Goal: Task Accomplishment & Management: Use online tool/utility

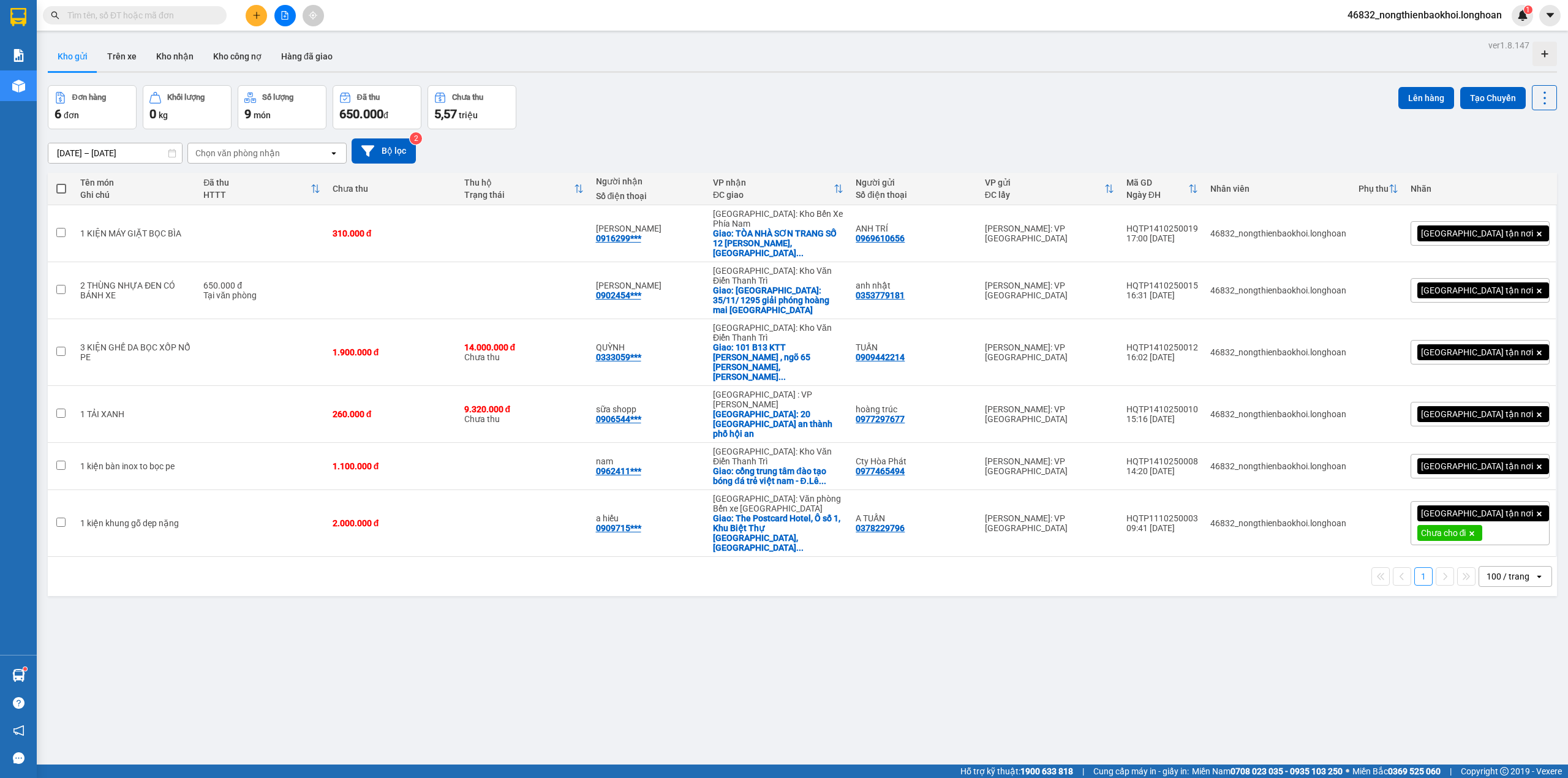
drag, startPoint x: 861, startPoint y: 148, endPoint x: 867, endPoint y: 136, distance: 13.4
click at [865, 138] on div "[DATE] – [DATE] Press the down arrow key to interact with the calendar and sele…" at bounding box center [802, 150] width 1509 height 25
click at [1473, 93] on button "Tạo Chuyến" at bounding box center [1493, 98] width 66 height 22
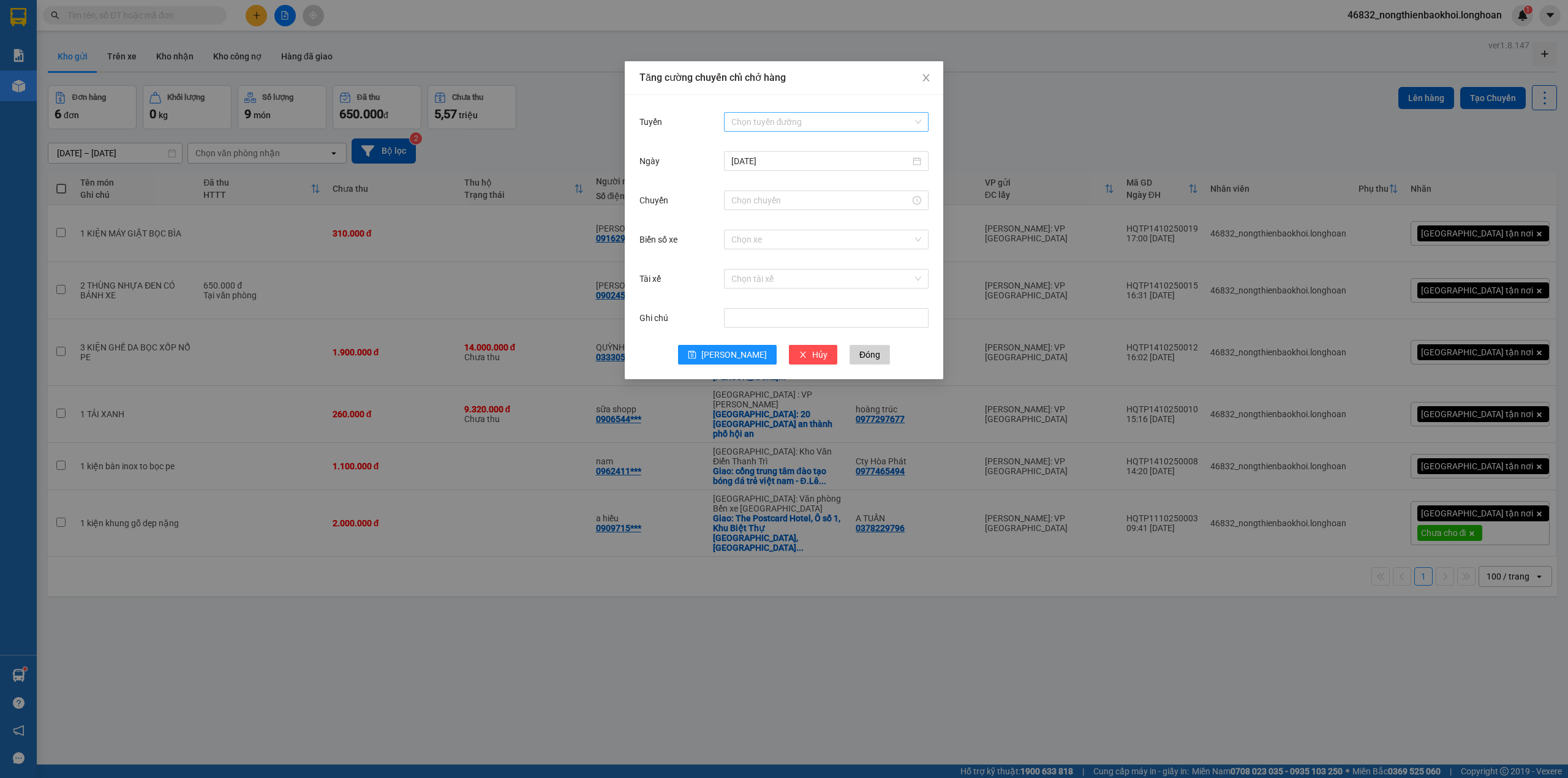
click at [827, 116] on input "Tuyến" at bounding box center [822, 121] width 181 height 18
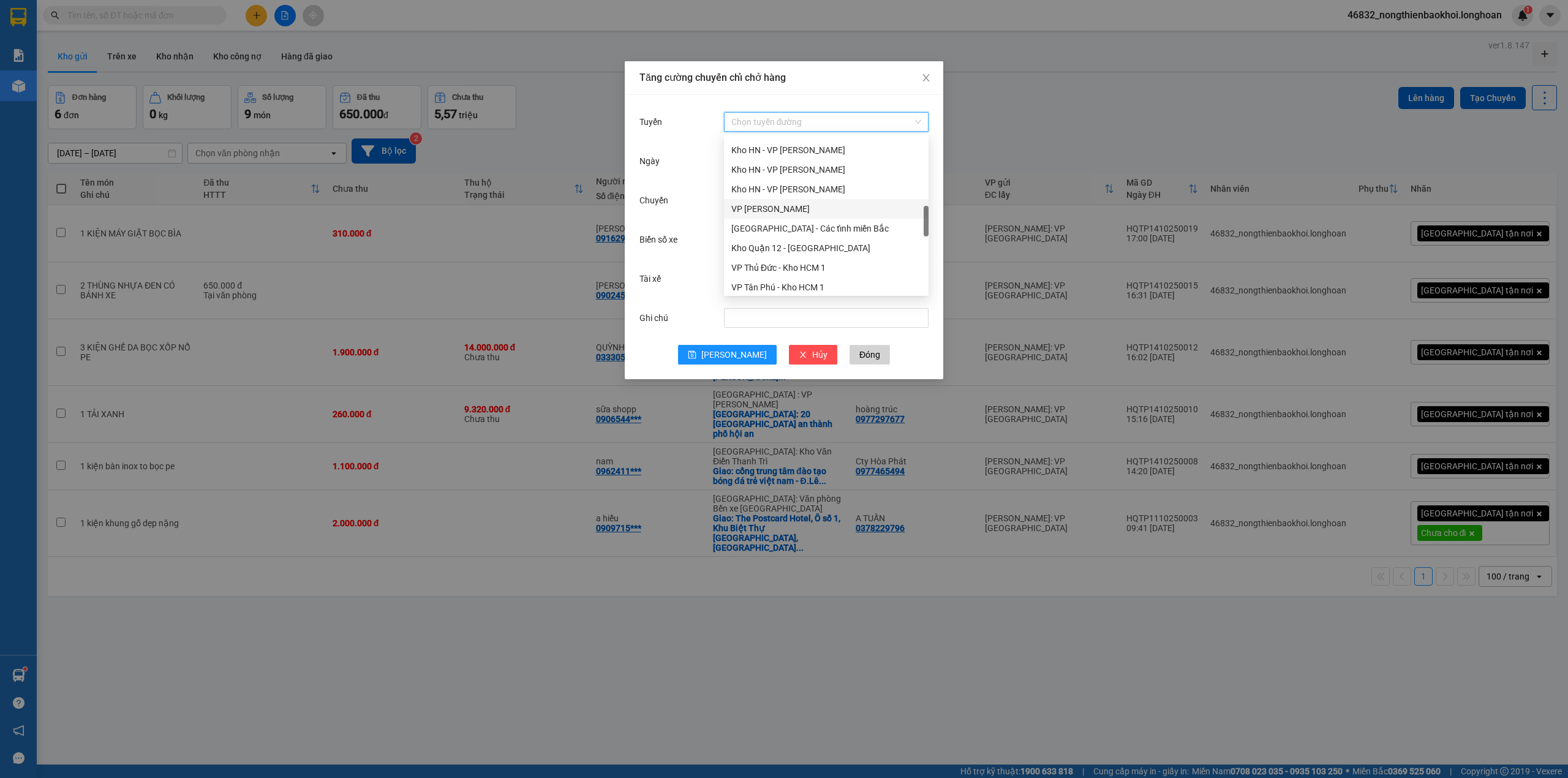
scroll to position [490, 0]
click at [796, 202] on div "VP Tân Phú - Kho HCM 1" at bounding box center [826, 205] width 190 height 14
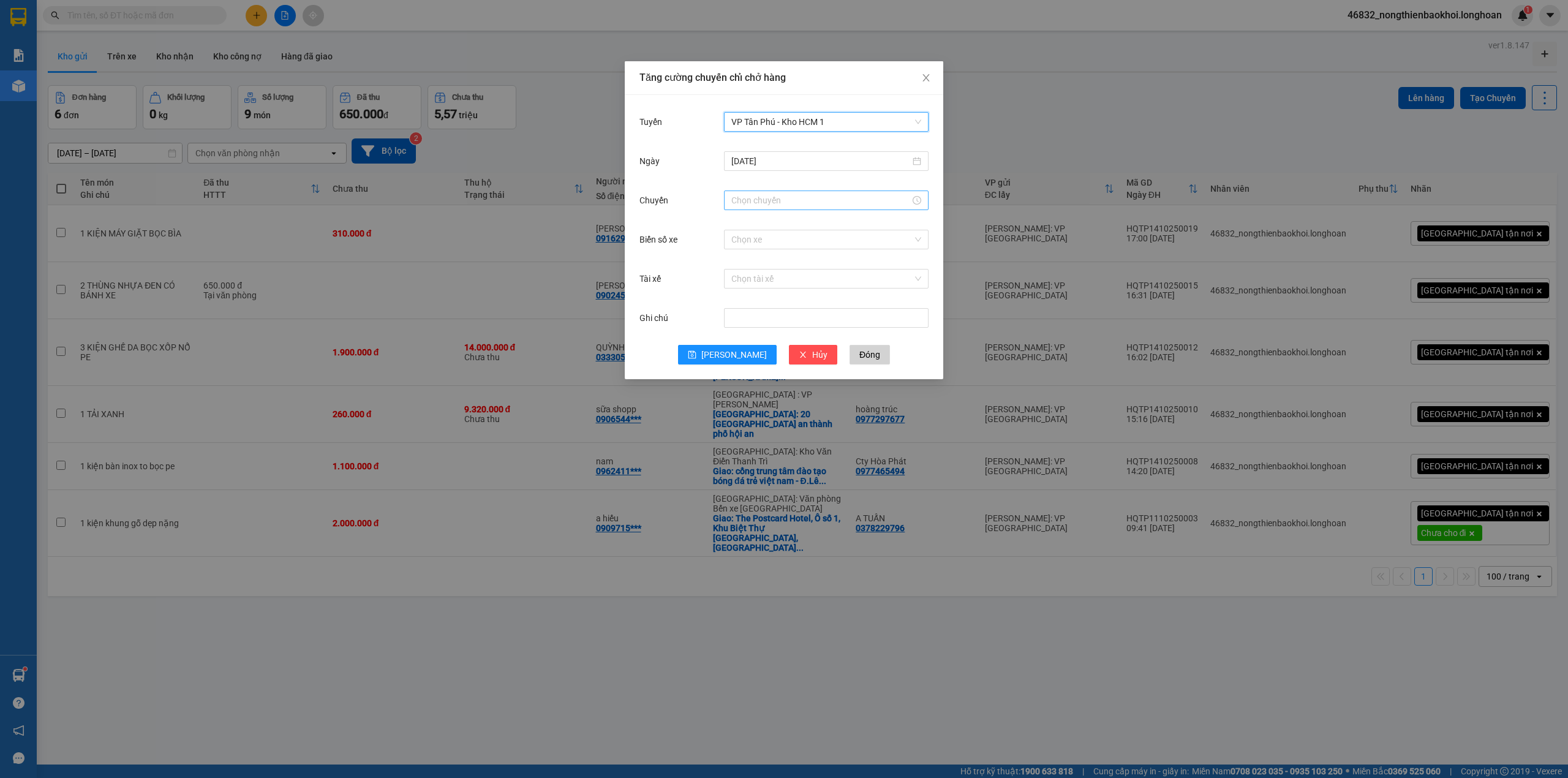
click at [768, 202] on input "Chuyến" at bounding box center [821, 200] width 179 height 14
click at [737, 363] on link "Bây giờ" at bounding box center [745, 366] width 29 height 9
click at [775, 385] on span "OK" at bounding box center [775, 387] width 12 height 14
type input "22:30"
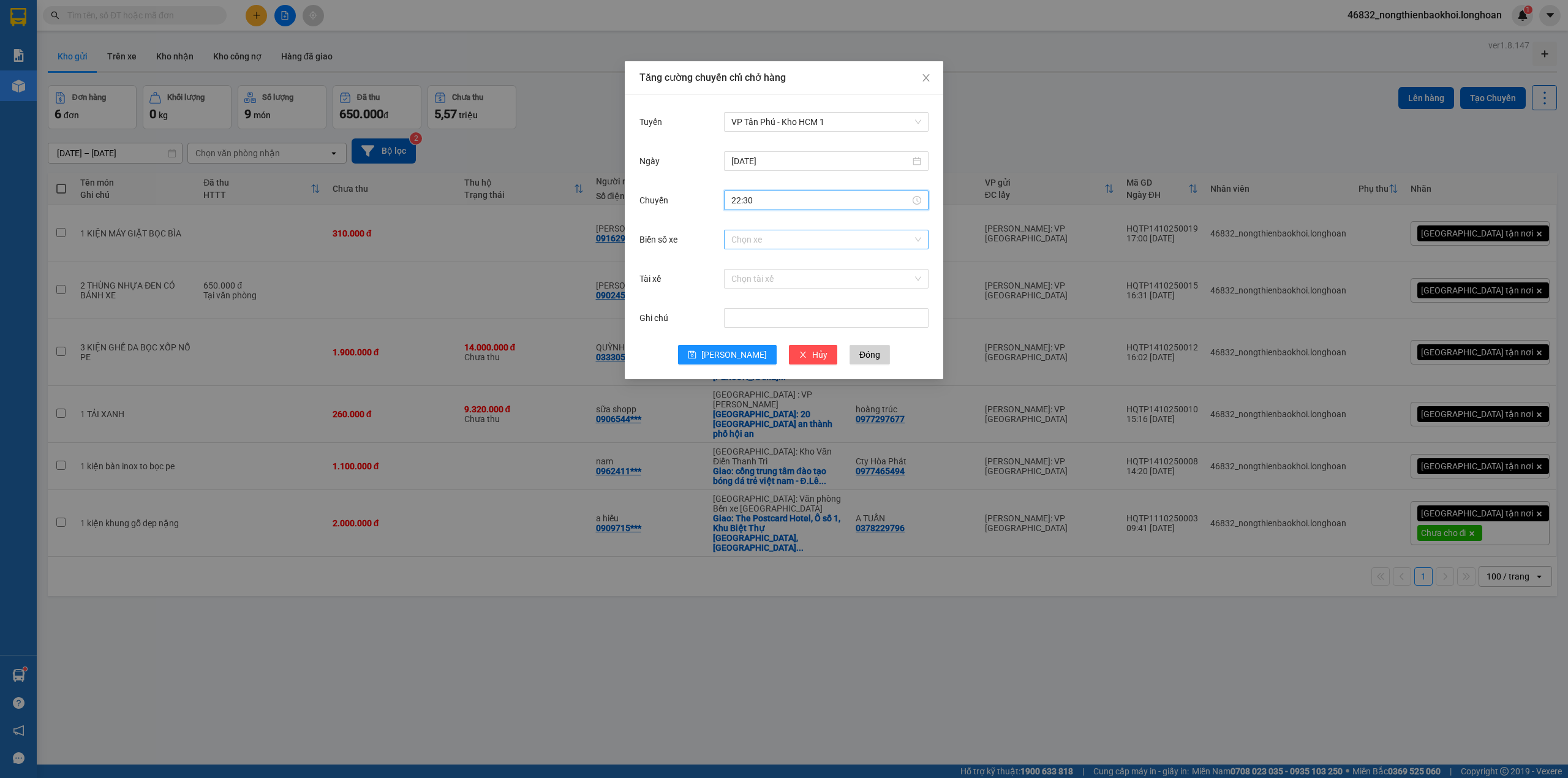
click at [781, 240] on input "Biển số xe" at bounding box center [822, 239] width 181 height 18
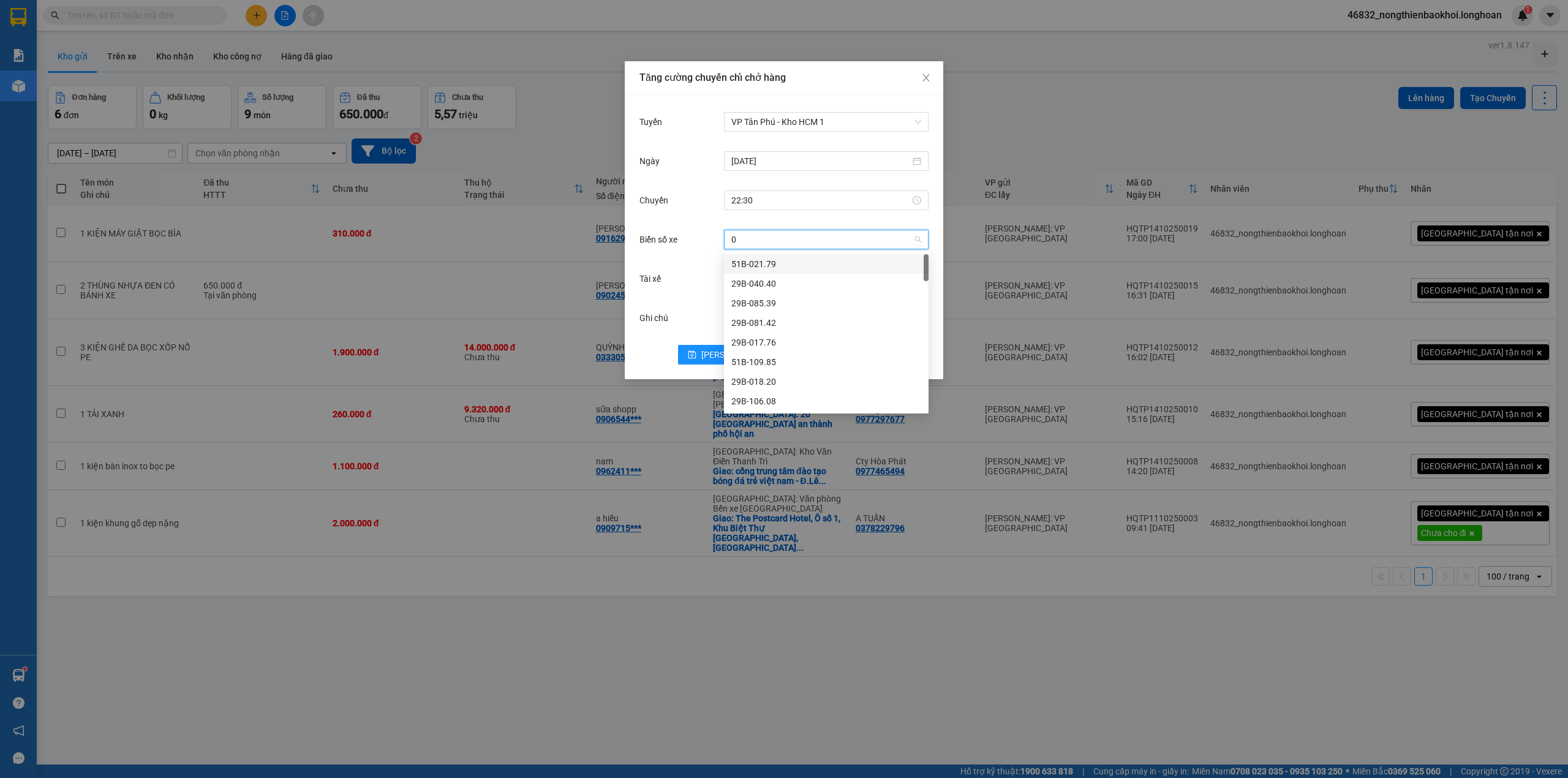
type input "02"
click at [757, 385] on div "29H-955.02" at bounding box center [826, 382] width 190 height 14
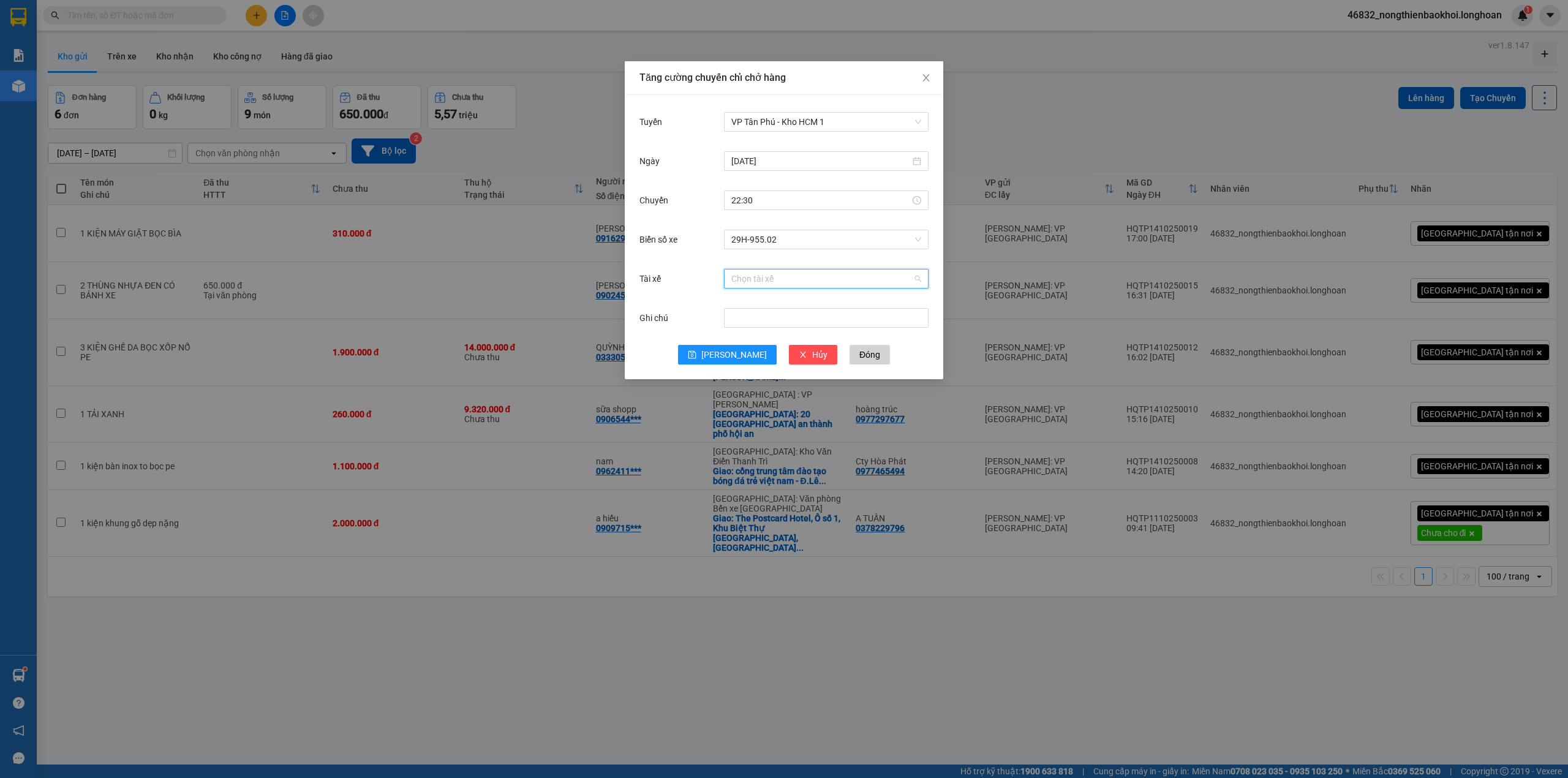
click at [796, 283] on input "Tài xế" at bounding box center [822, 278] width 181 height 18
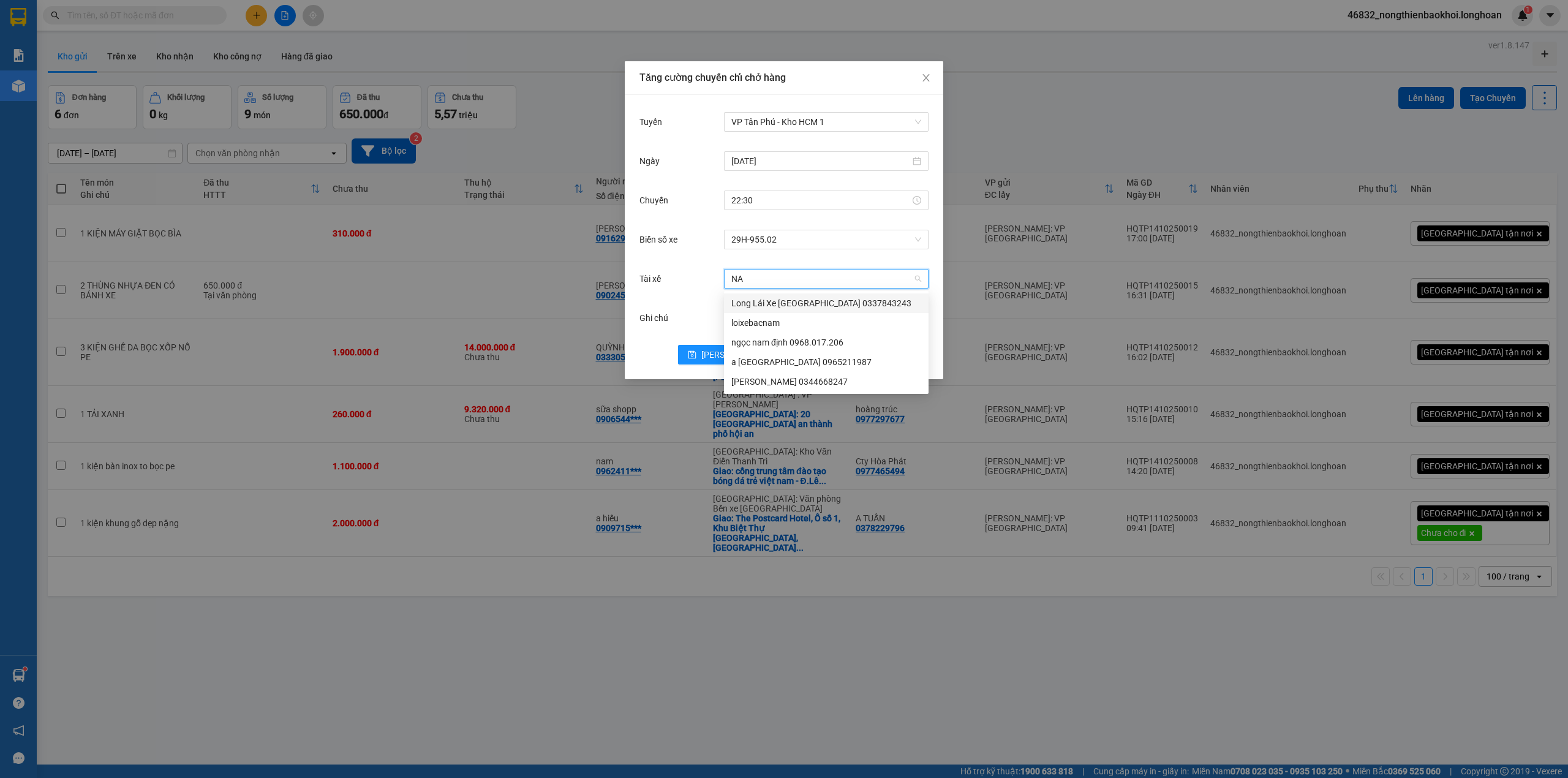
type input "NAM"
click at [809, 376] on div "[PERSON_NAME] 0344668247" at bounding box center [826, 382] width 190 height 14
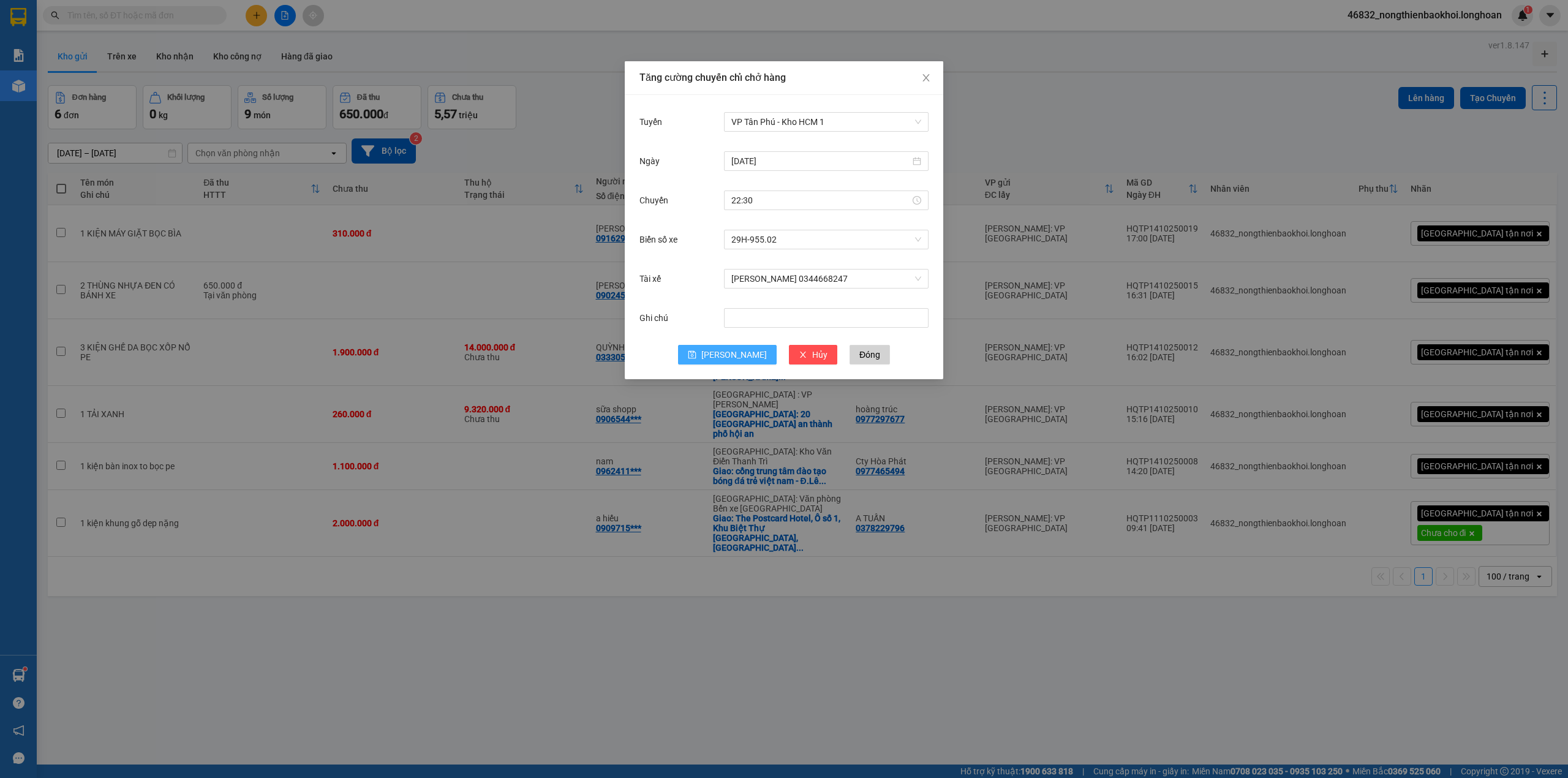
click at [734, 359] on span "[PERSON_NAME]" at bounding box center [734, 355] width 66 height 14
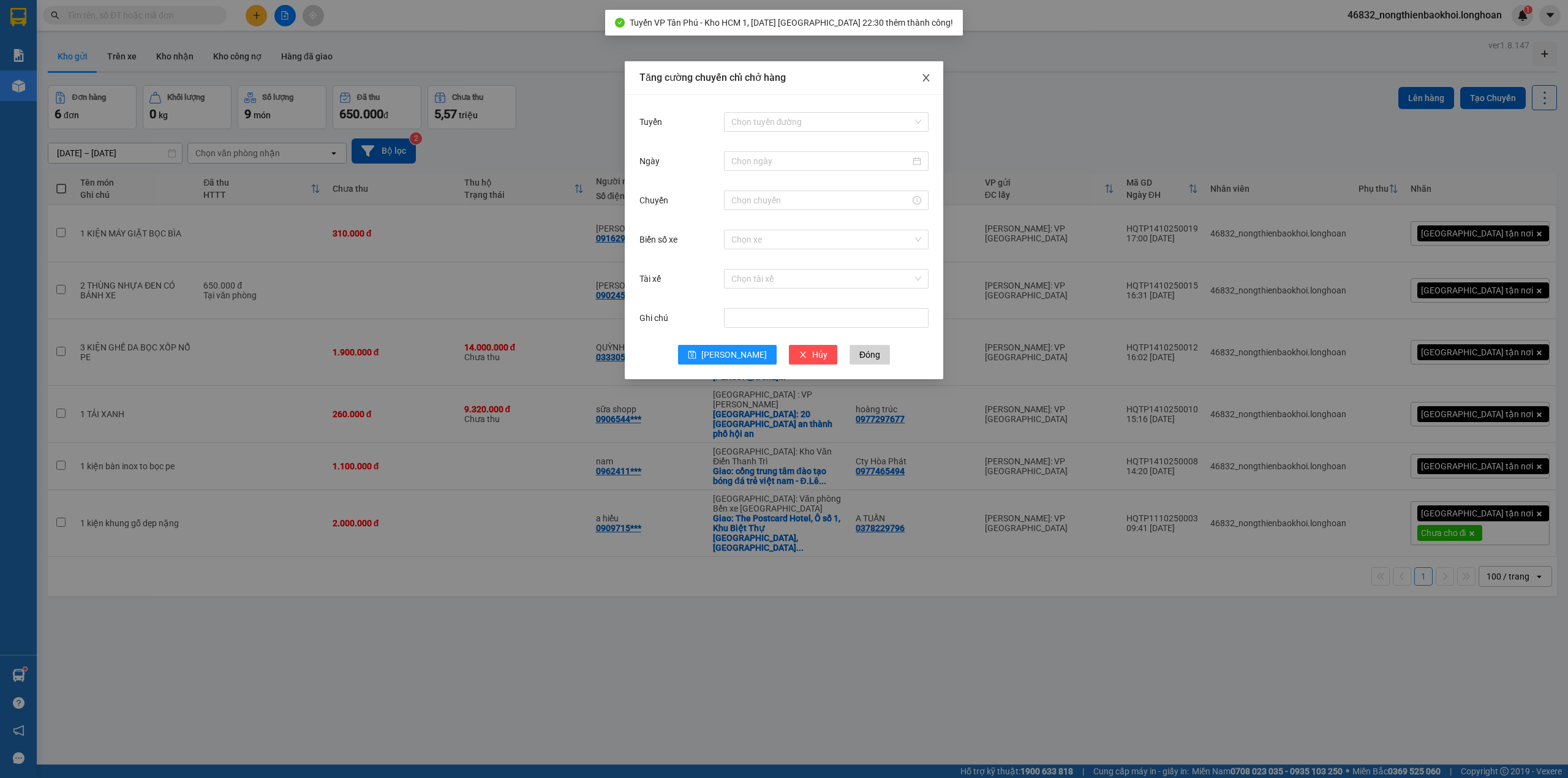
click at [934, 77] on span "Close" at bounding box center [926, 78] width 35 height 35
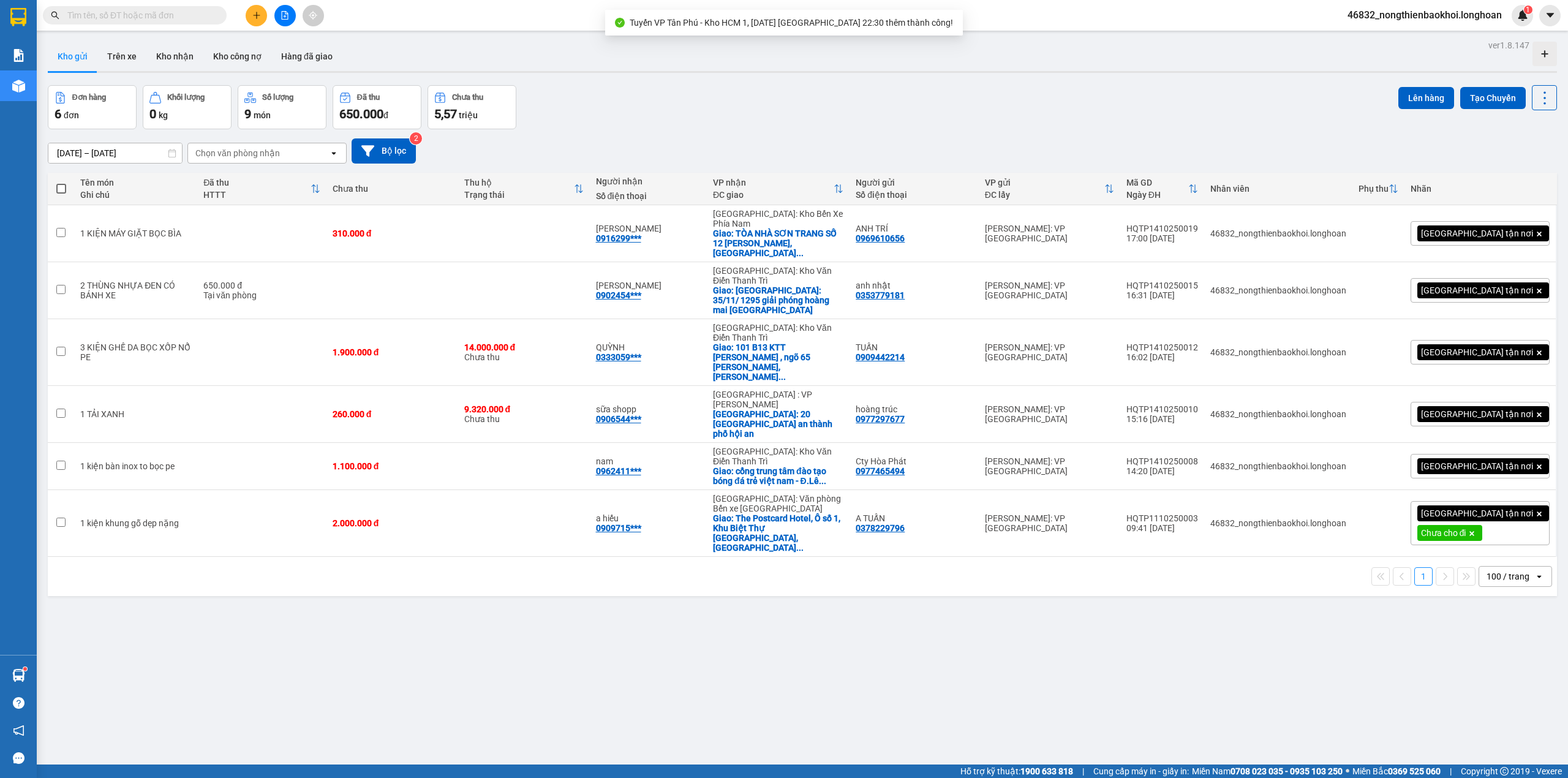
click at [65, 185] on span at bounding box center [61, 188] width 9 height 9
click at [61, 183] on input "checkbox" at bounding box center [61, 183] width 0 height 0
checkbox input "true"
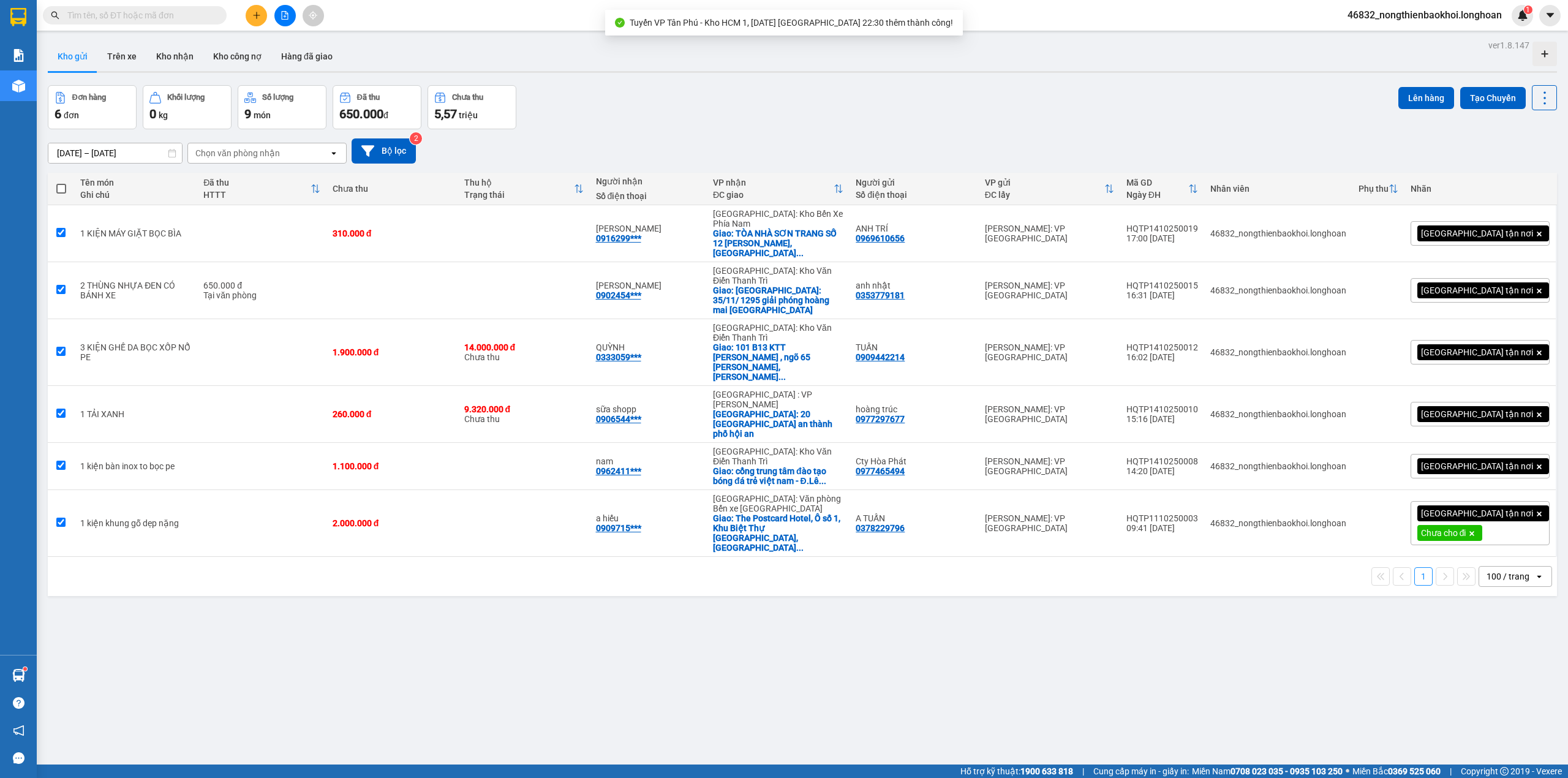
checkbox input "true"
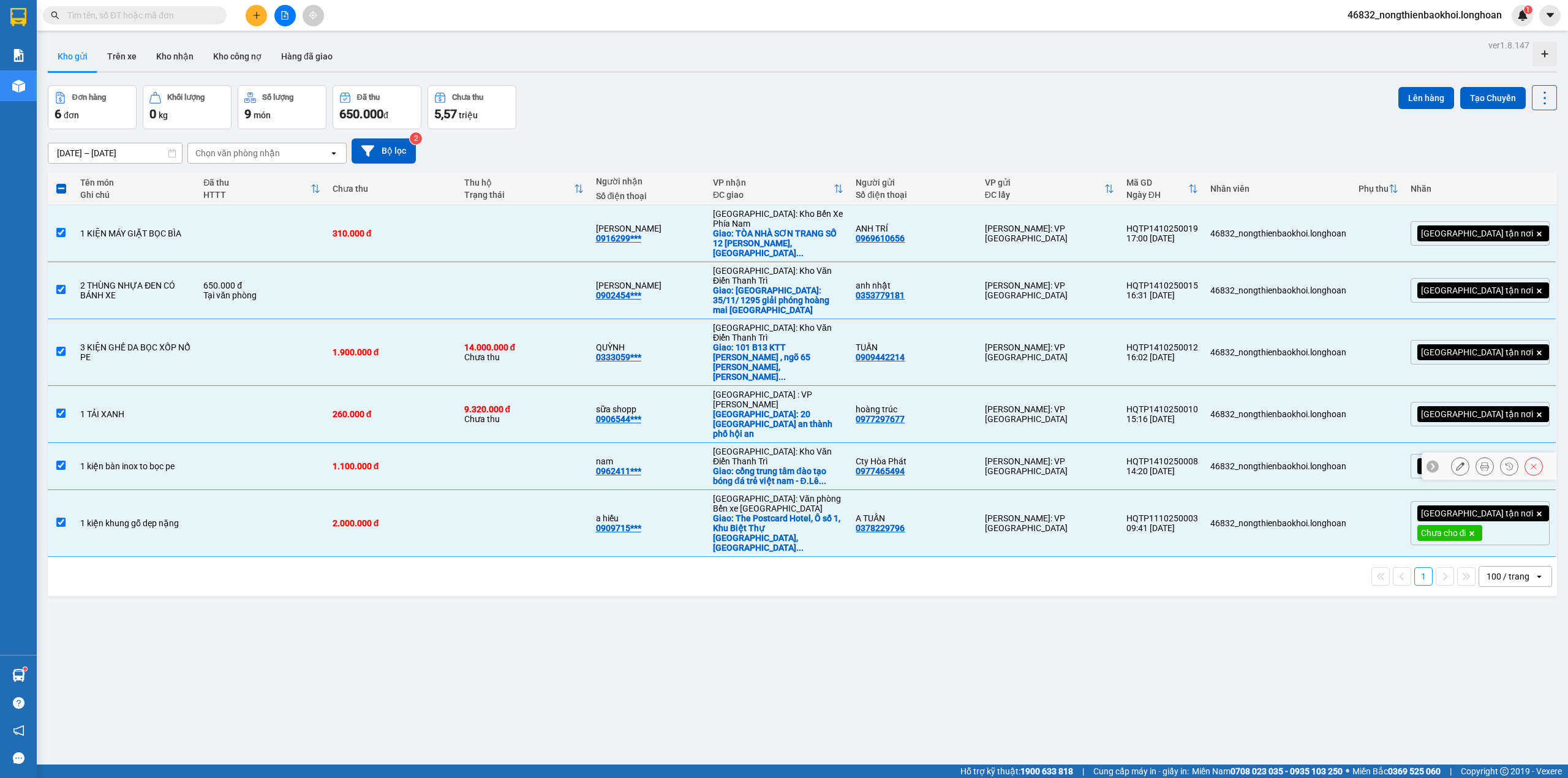
drag, startPoint x: 125, startPoint y: 390, endPoint x: 132, endPoint y: 420, distance: 30.8
click at [128, 410] on tbody "1 KIỆN MÁY GIẶT BỌC BÌA 310.000 đ ANH MINH 0916299*** [GEOGRAPHIC_DATA]: [PERSO…" at bounding box center [802, 381] width 1509 height 351
click at [132, 518] on div "1 kiện khung gỗ dẹp nặng" at bounding box center [136, 523] width 111 height 9
checkbox input "false"
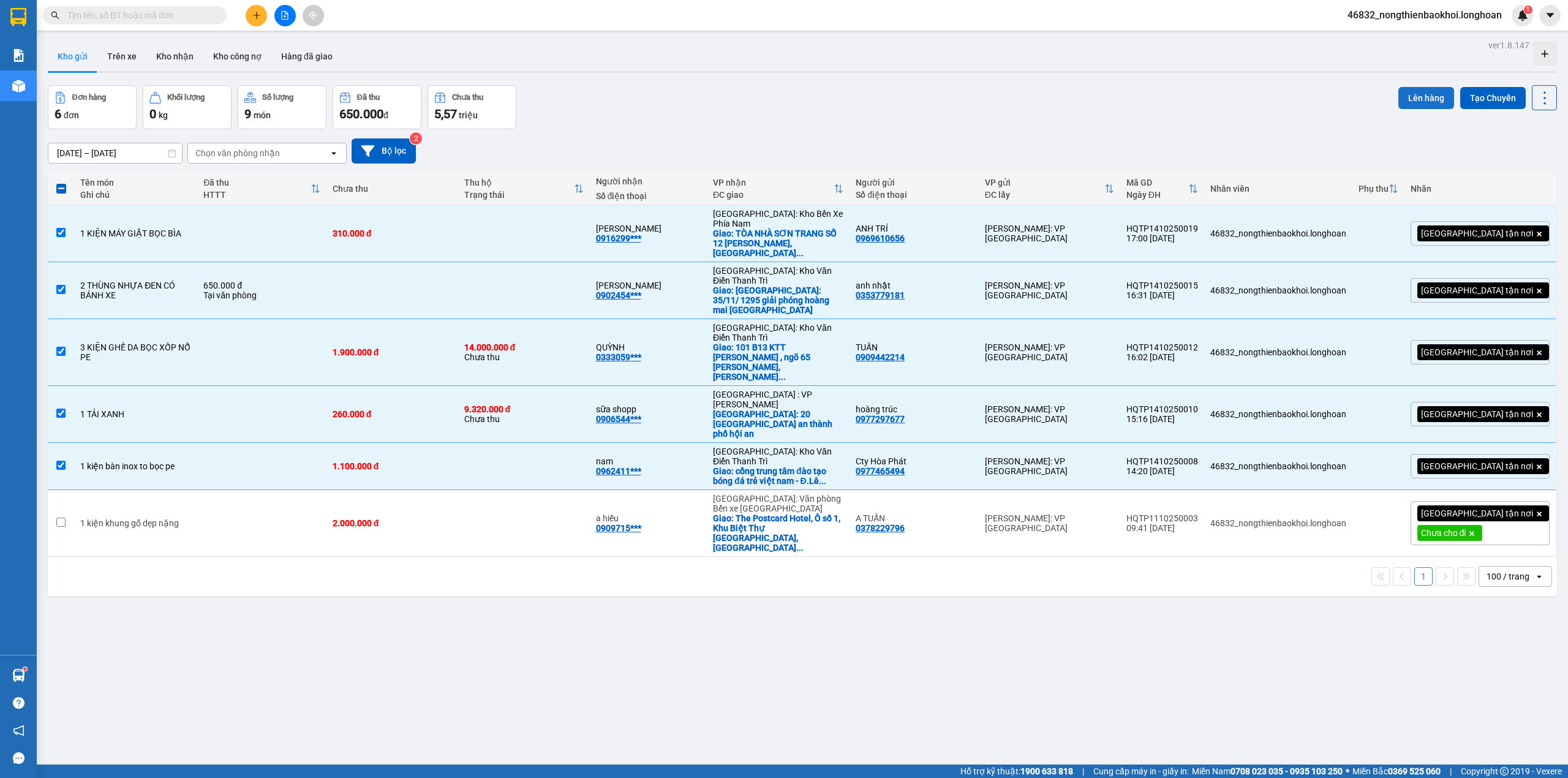
click at [1412, 97] on button "Lên hàng" at bounding box center [1427, 98] width 56 height 22
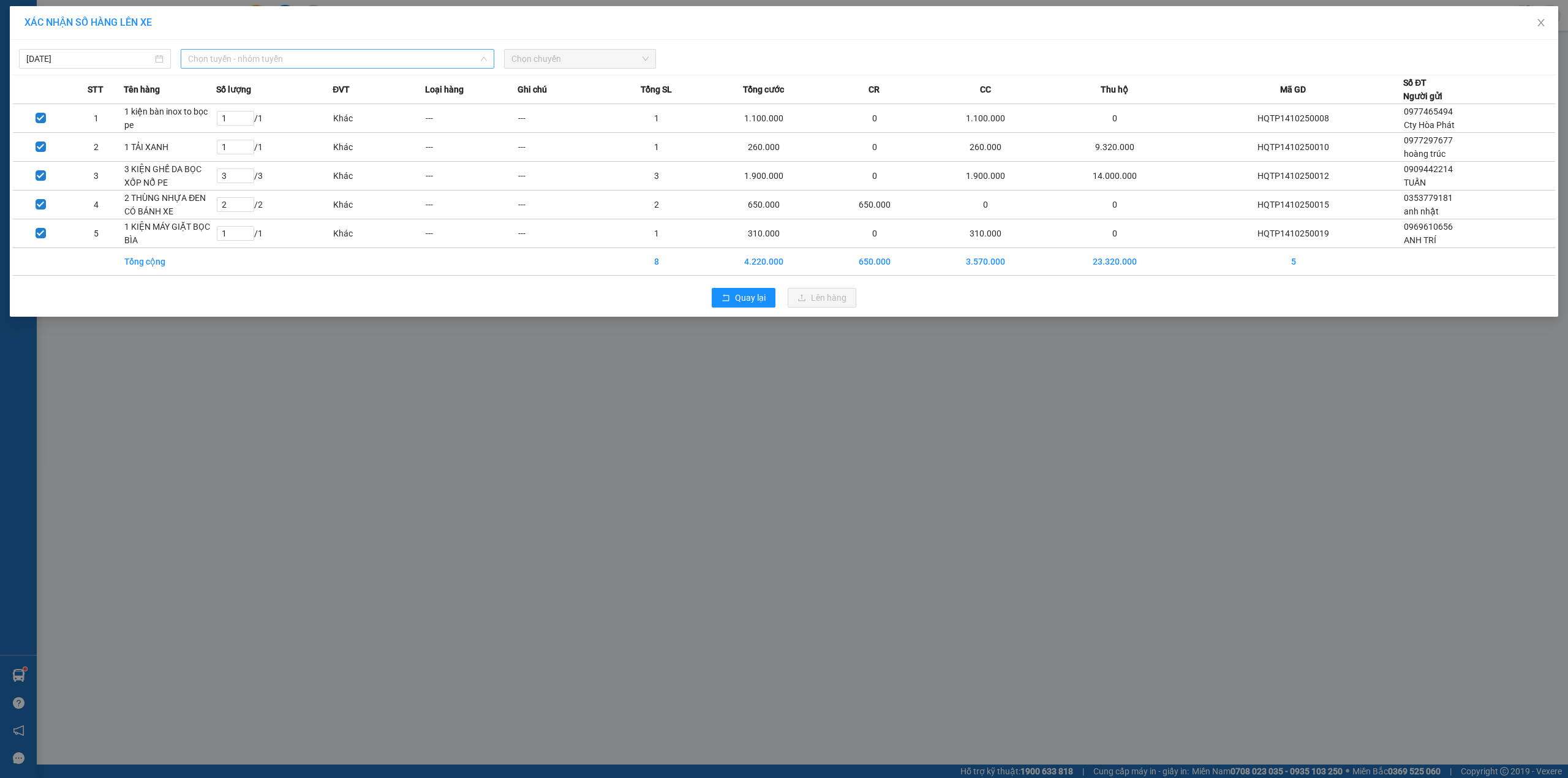
click at [320, 59] on span "Chọn tuyến - nhóm tuyến" at bounding box center [338, 58] width 299 height 18
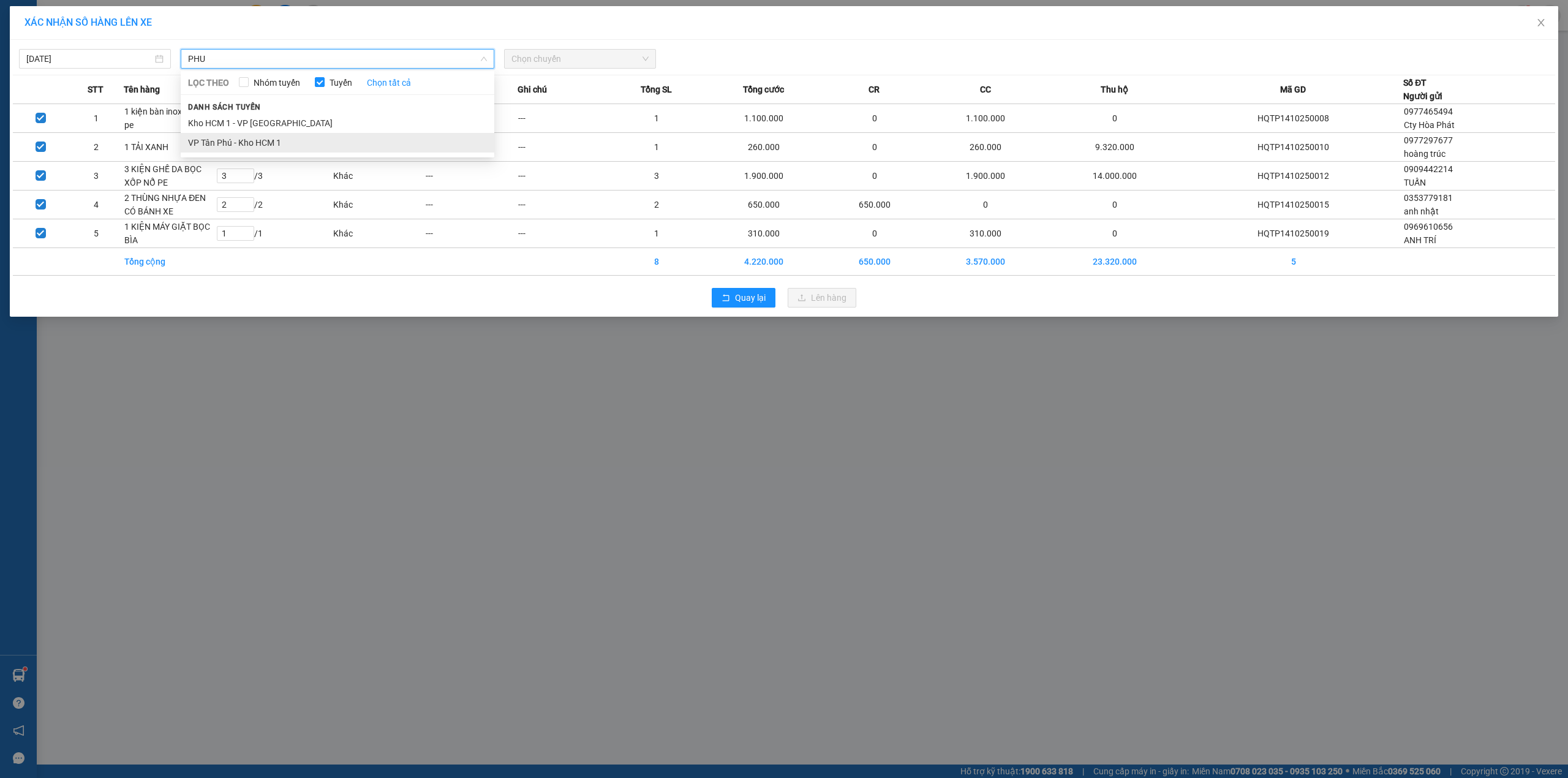
type input "PHU"
click at [277, 148] on li "VP Tân Phú - Kho HCM 1" at bounding box center [337, 142] width 313 height 20
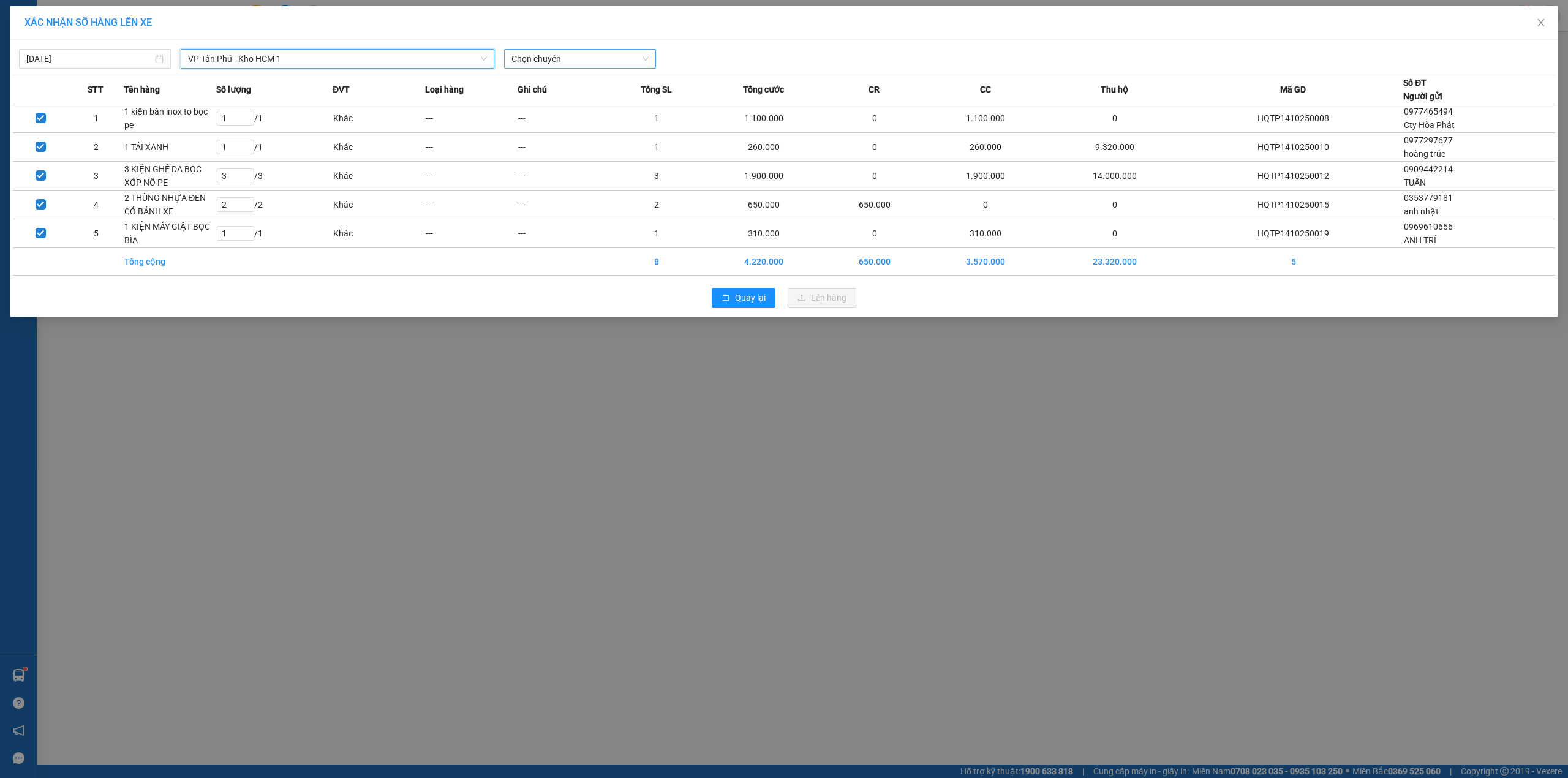
click at [566, 55] on span "Chọn chuyến" at bounding box center [580, 58] width 137 height 18
click at [554, 127] on div "22:30 (TC) - 29H-955.02" at bounding box center [559, 123] width 95 height 14
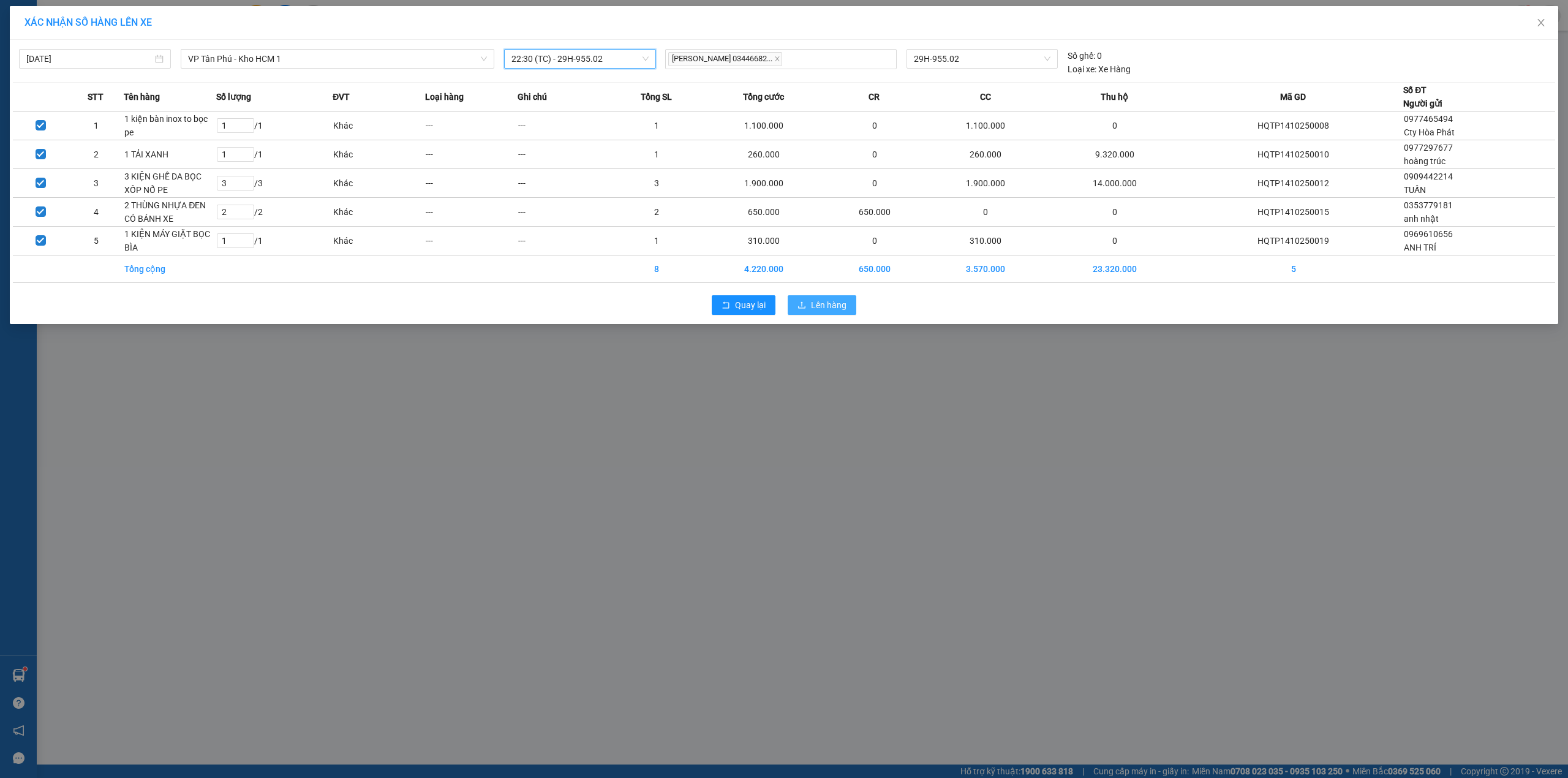
click at [826, 312] on span "Lên hàng" at bounding box center [829, 305] width 35 height 14
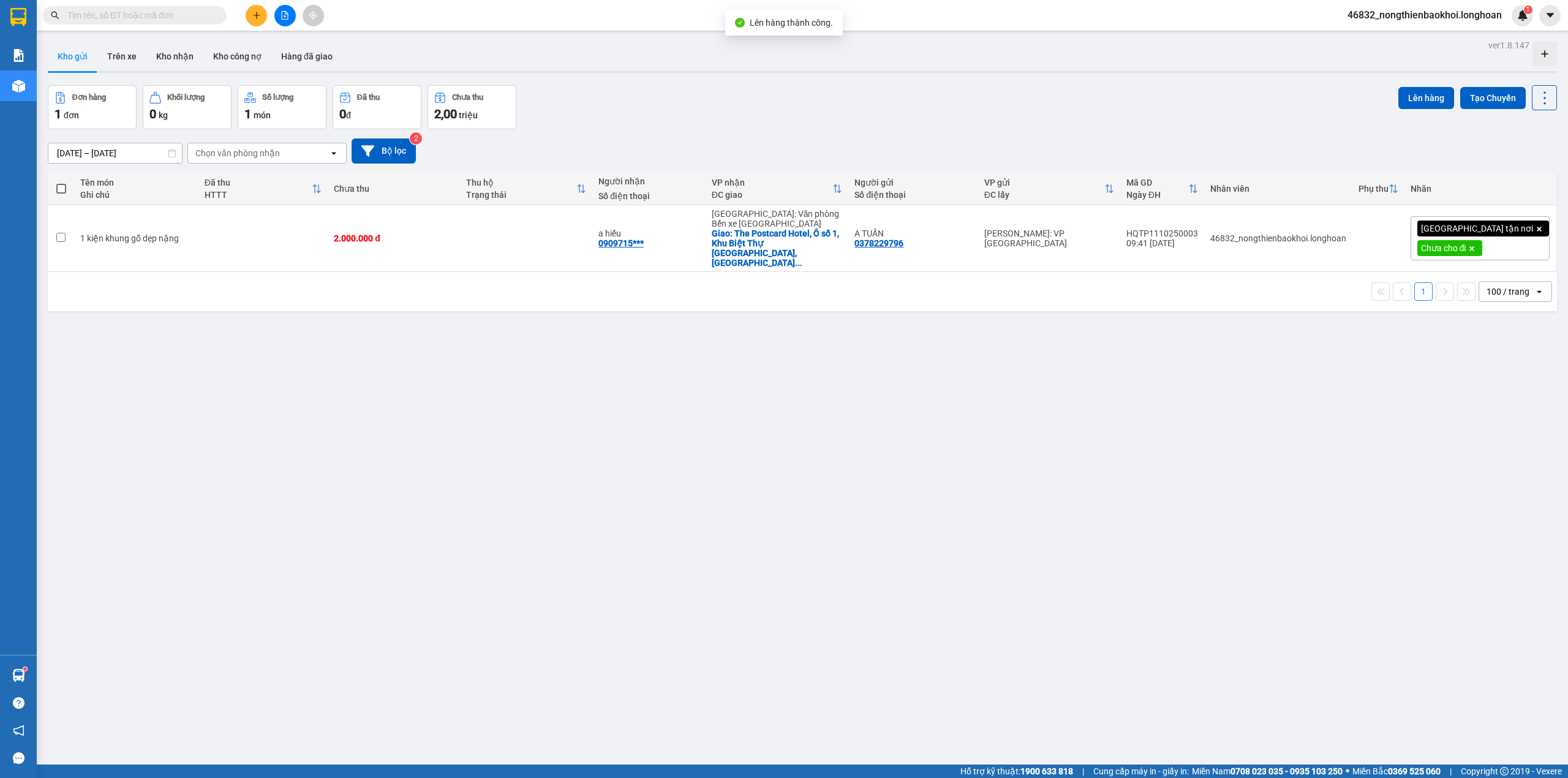
click at [931, 110] on div "Đơn hàng 1 đơn Khối lượng 0 kg Số lượng 1 món Đã thu 0 đ Chưa thu 2,00 triệu Lê…" at bounding box center [802, 107] width 1509 height 44
drag, startPoint x: 805, startPoint y: 452, endPoint x: 807, endPoint y: 444, distance: 8.2
click at [806, 452] on div "ver 1.8.147 Kho gửi Trên xe Kho nhận Kho công nợ Hàng đã giao Đơn hàng 1 đơn Kh…" at bounding box center [802, 425] width 1519 height 778
